Goal: Information Seeking & Learning: Learn about a topic

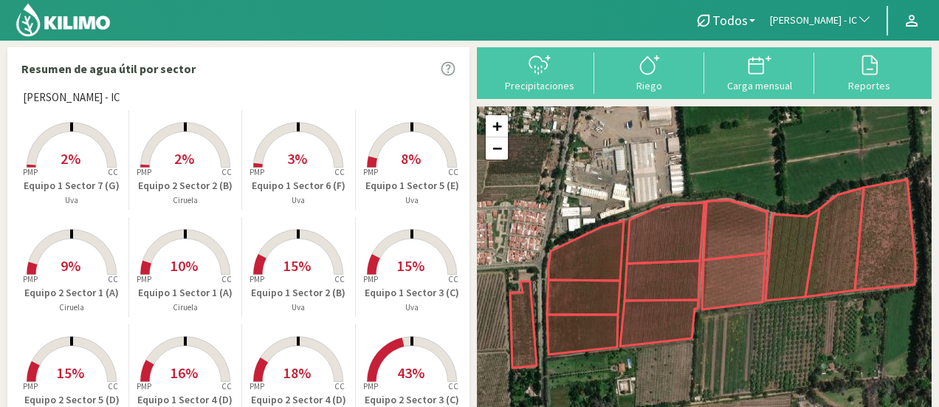
click at [813, 21] on span "[PERSON_NAME] - IC" at bounding box center [813, 20] width 87 height 15
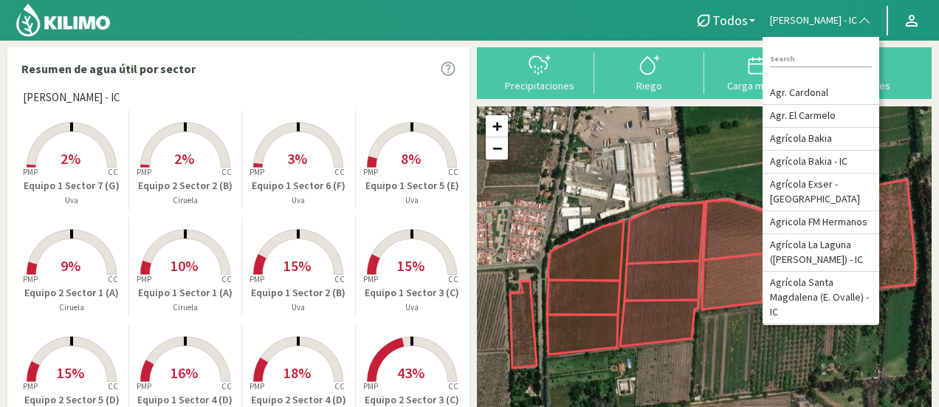
click at [71, 148] on rect at bounding box center [72, 169] width 118 height 118
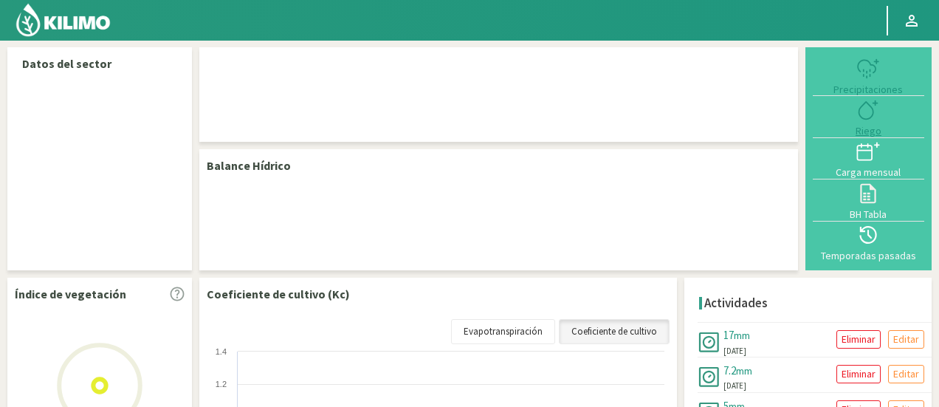
select select "201: Object"
select select "6: Object"
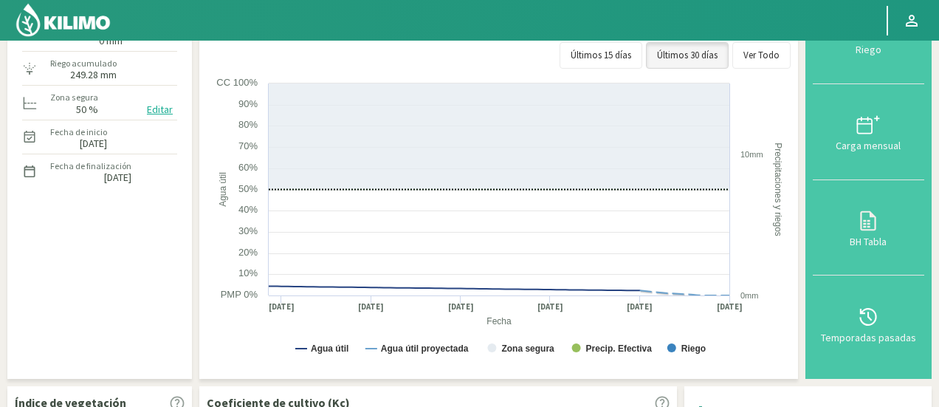
scroll to position [165, 0]
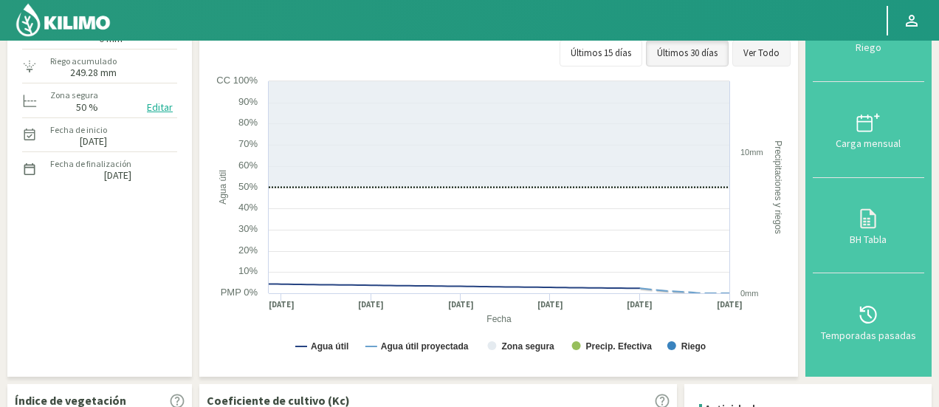
click at [760, 58] on button "Ver Todo" at bounding box center [761, 53] width 58 height 27
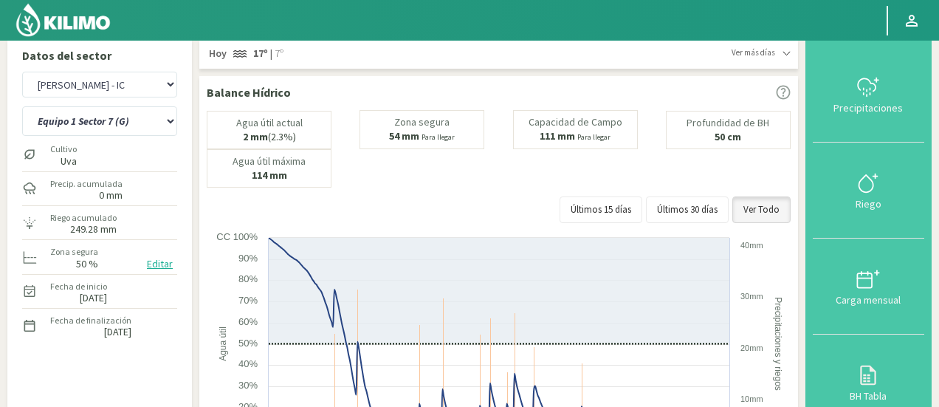
scroll to position [0, 0]
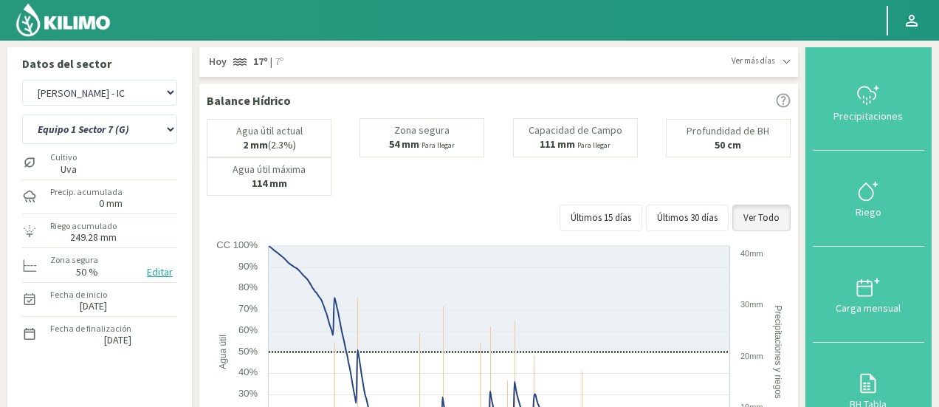
click at [110, 24] on img at bounding box center [63, 19] width 97 height 35
